Goal: Check status: Check status

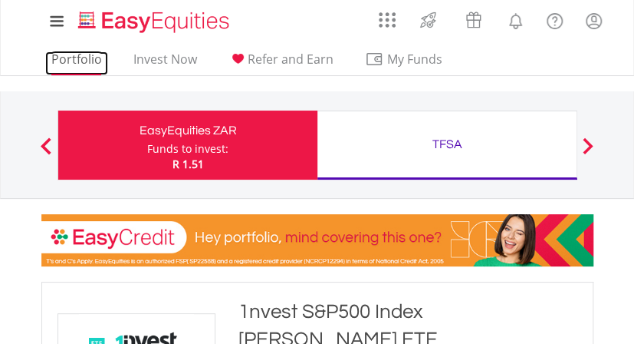
click at [75, 58] on link "Portfolio" at bounding box center [76, 63] width 63 height 24
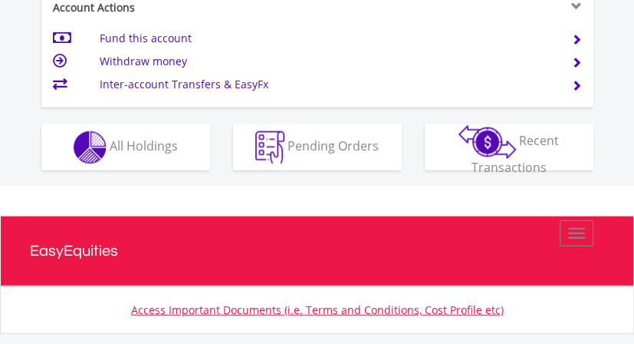
scroll to position [1116, 0]
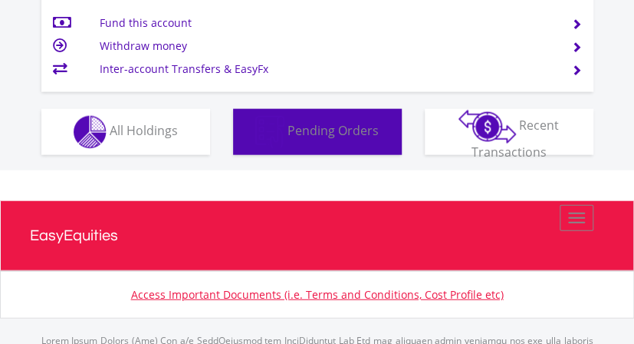
click at [284, 127] on img "button" at bounding box center [269, 132] width 29 height 33
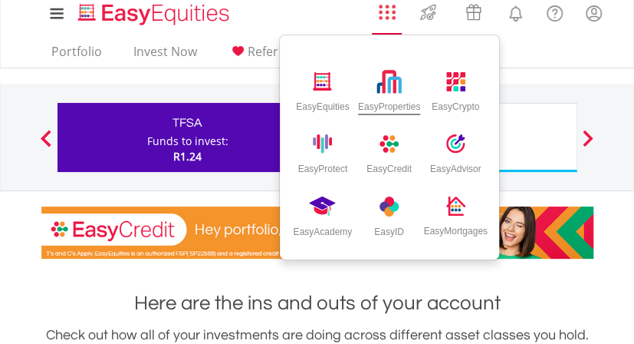
scroll to position [0, 0]
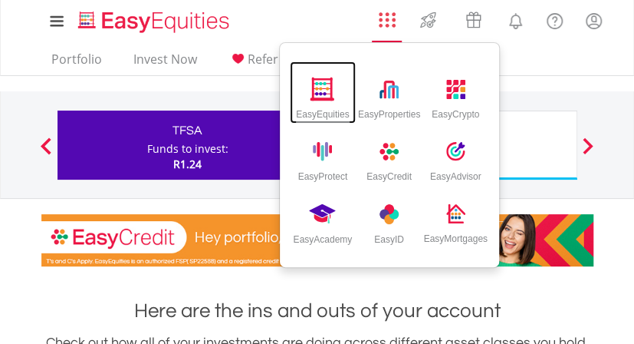
click at [317, 86] on img at bounding box center [323, 89] width 25 height 24
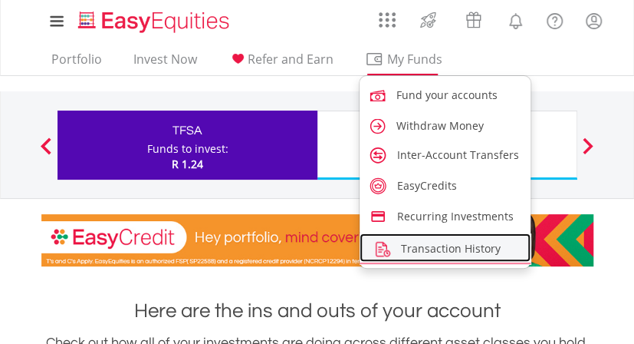
click at [407, 246] on span "Transaction History" at bounding box center [451, 248] width 100 height 15
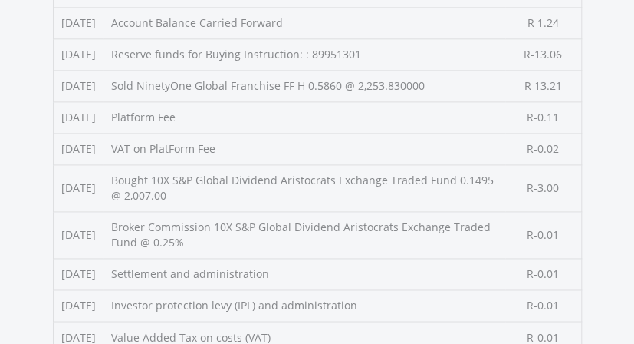
scroll to position [638, 0]
